Goal: Find contact information: Find contact information

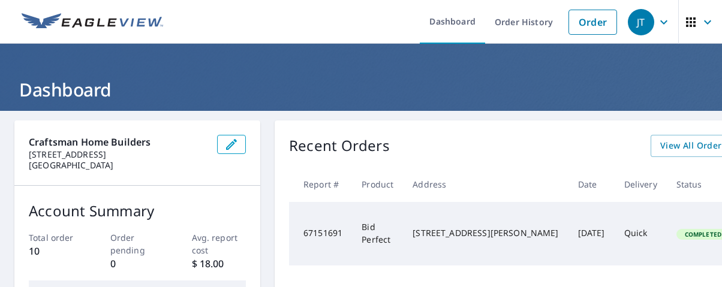
click at [694, 17] on icon "button" at bounding box center [691, 22] width 10 height 10
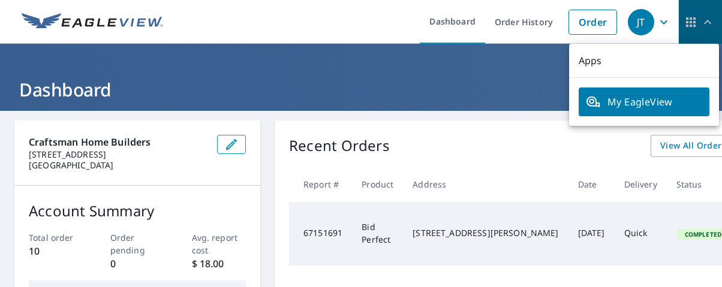
click at [707, 17] on icon "button" at bounding box center [708, 22] width 14 height 14
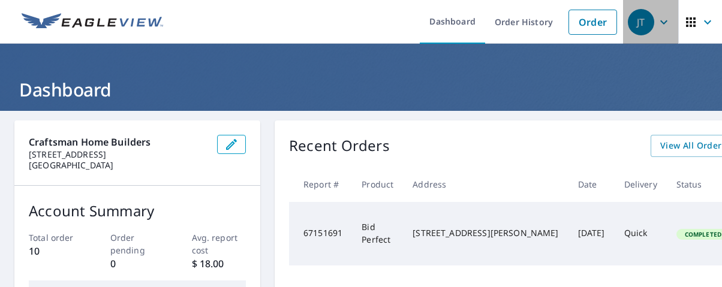
click at [671, 22] on icon "button" at bounding box center [664, 22] width 14 height 14
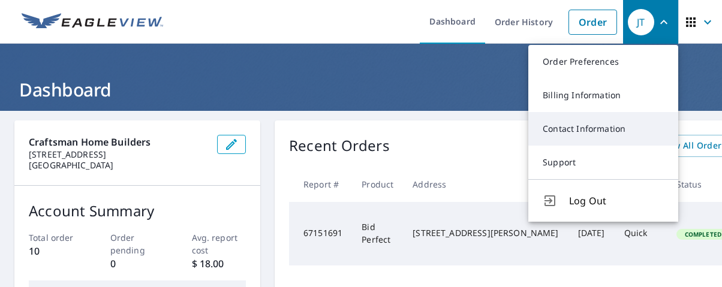
click at [596, 128] on link "Contact Information" at bounding box center [604, 129] width 150 height 34
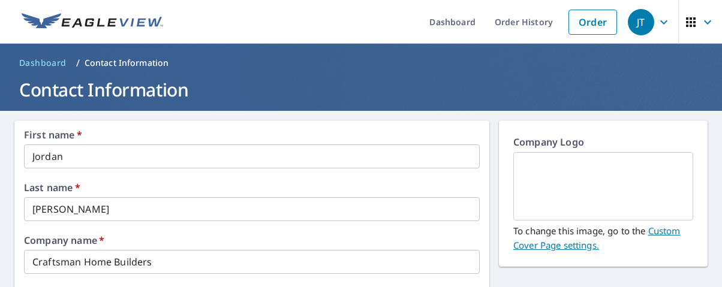
click at [121, 62] on p "Contact Information" at bounding box center [127, 63] width 85 height 12
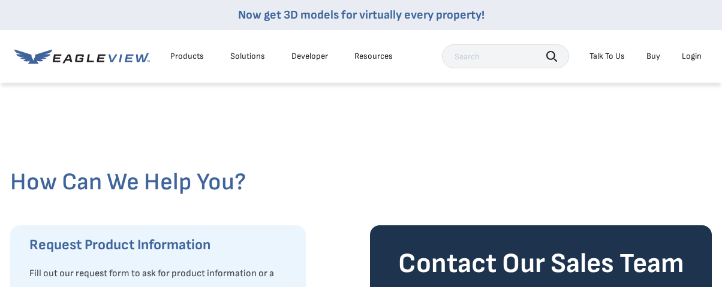
click at [603, 55] on div "Talk To Us" at bounding box center [607, 56] width 35 height 11
click at [580, 116] on span "Call Customer Service" at bounding box center [590, 118] width 79 height 11
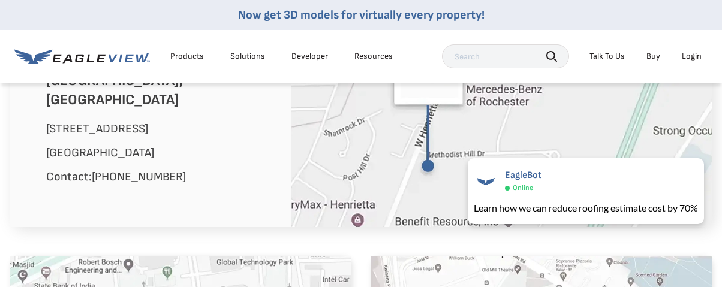
scroll to position [853, 0]
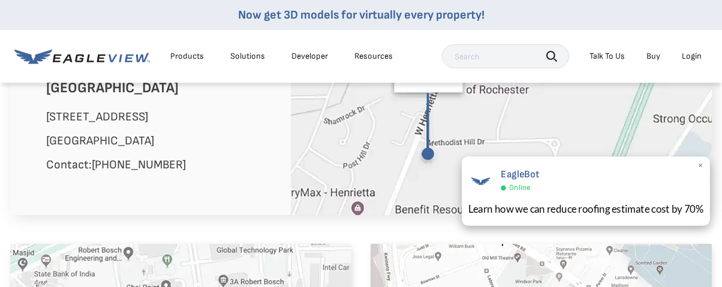
click at [564, 197] on div "EagleBot Online Learn how we can reduce roofing estimate cost by 70% ×" at bounding box center [586, 192] width 248 height 70
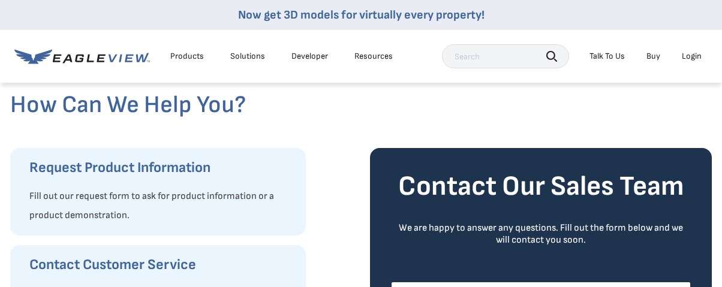
scroll to position [72, 0]
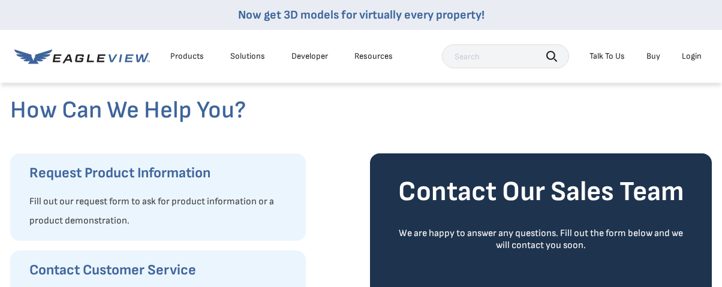
click at [689, 53] on div "Login" at bounding box center [692, 56] width 20 height 11
click at [688, 59] on div "Login" at bounding box center [692, 56] width 20 height 11
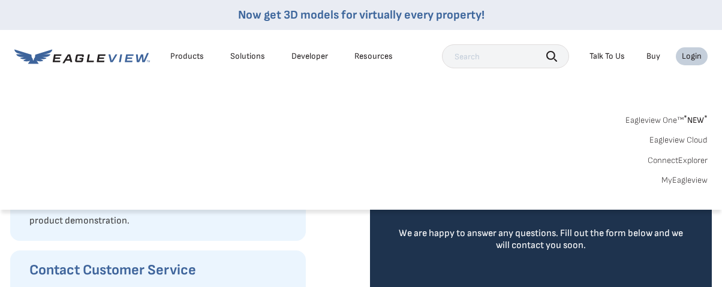
click at [686, 178] on link "MyEagleview" at bounding box center [685, 180] width 46 height 11
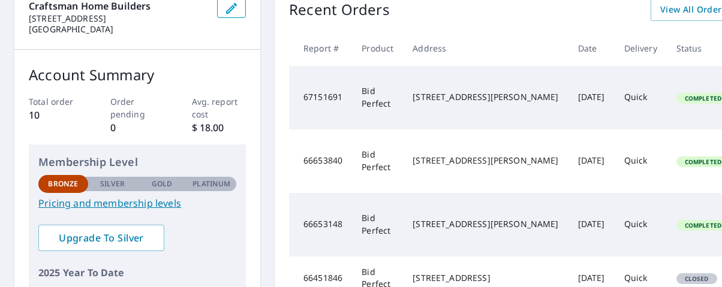
scroll to position [128, 0]
